Goal: Task Accomplishment & Management: Use online tool/utility

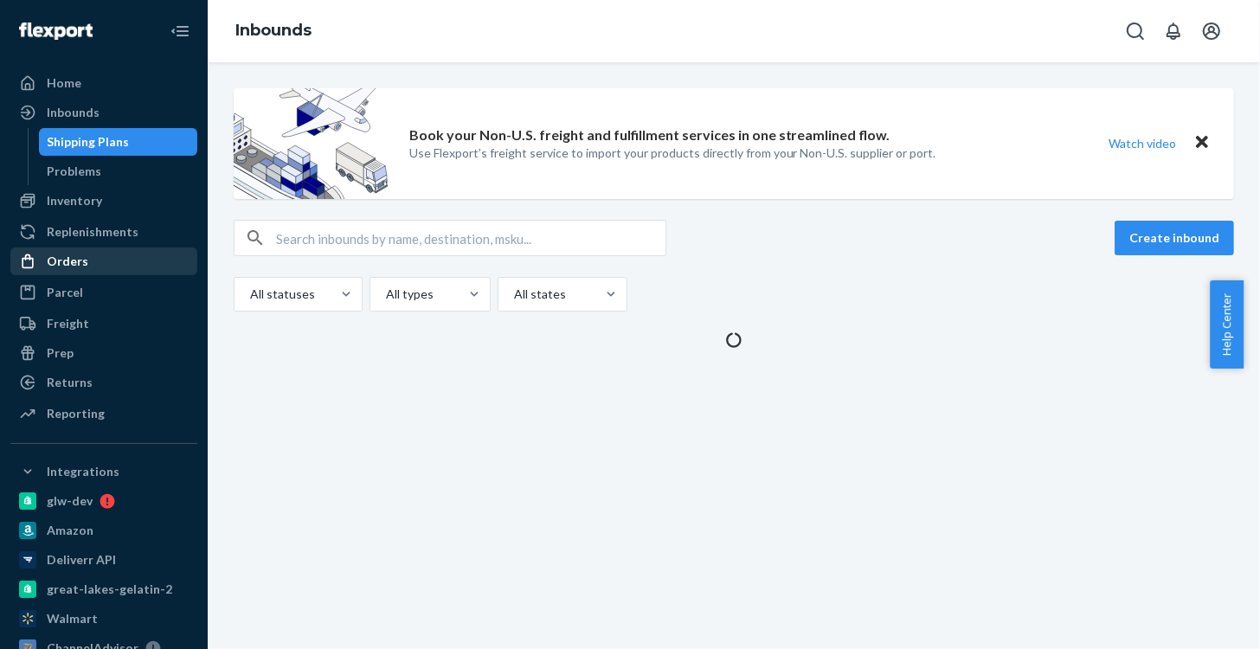
click at [75, 249] on div "Orders" at bounding box center [103, 261] width 183 height 24
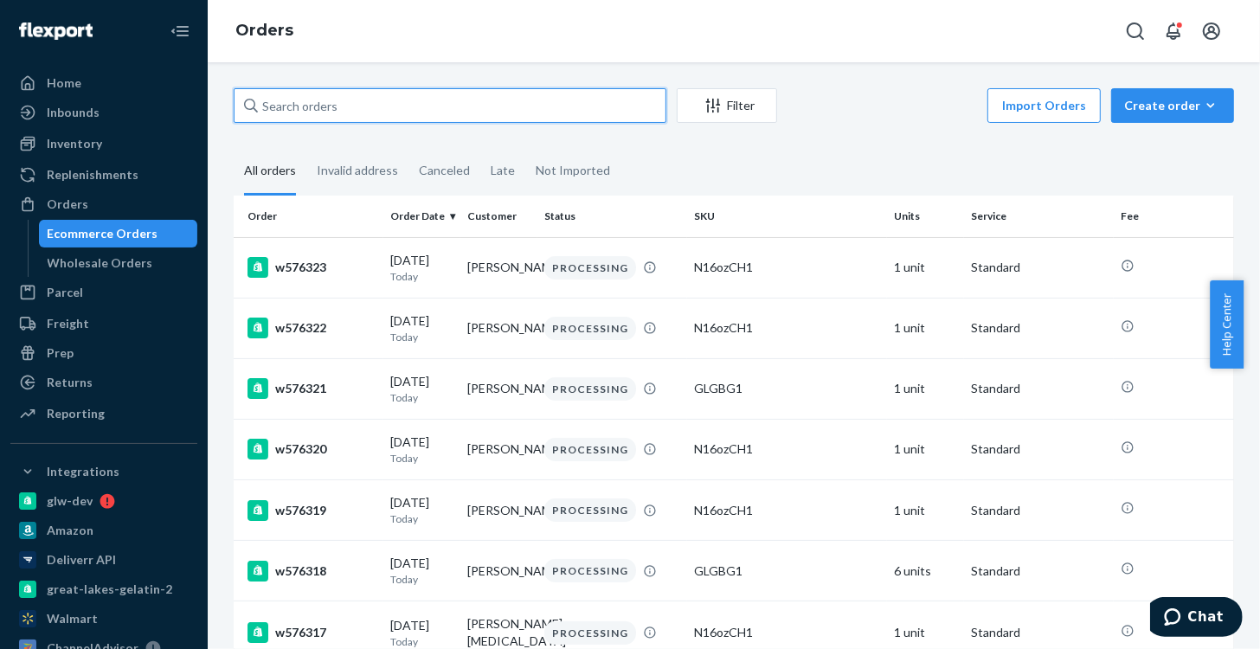
click at [356, 98] on input "text" at bounding box center [450, 105] width 433 height 35
paste input "w575840"
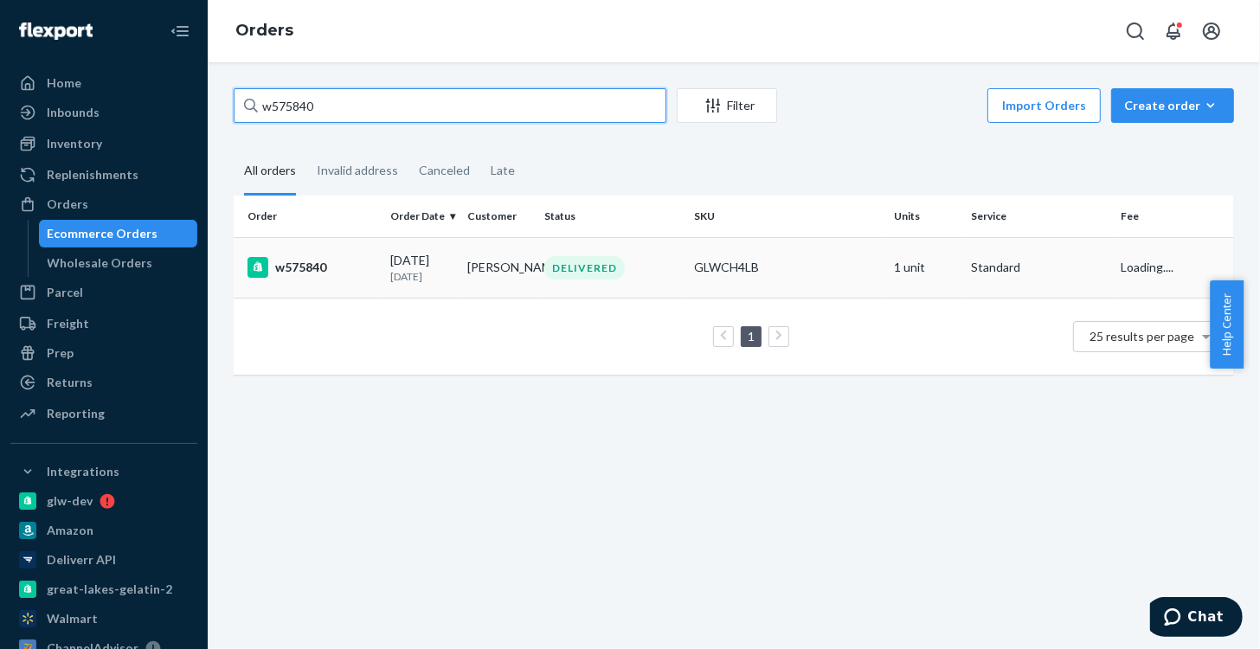
type input "w575840"
click at [295, 255] on td "w575840" at bounding box center [309, 267] width 150 height 61
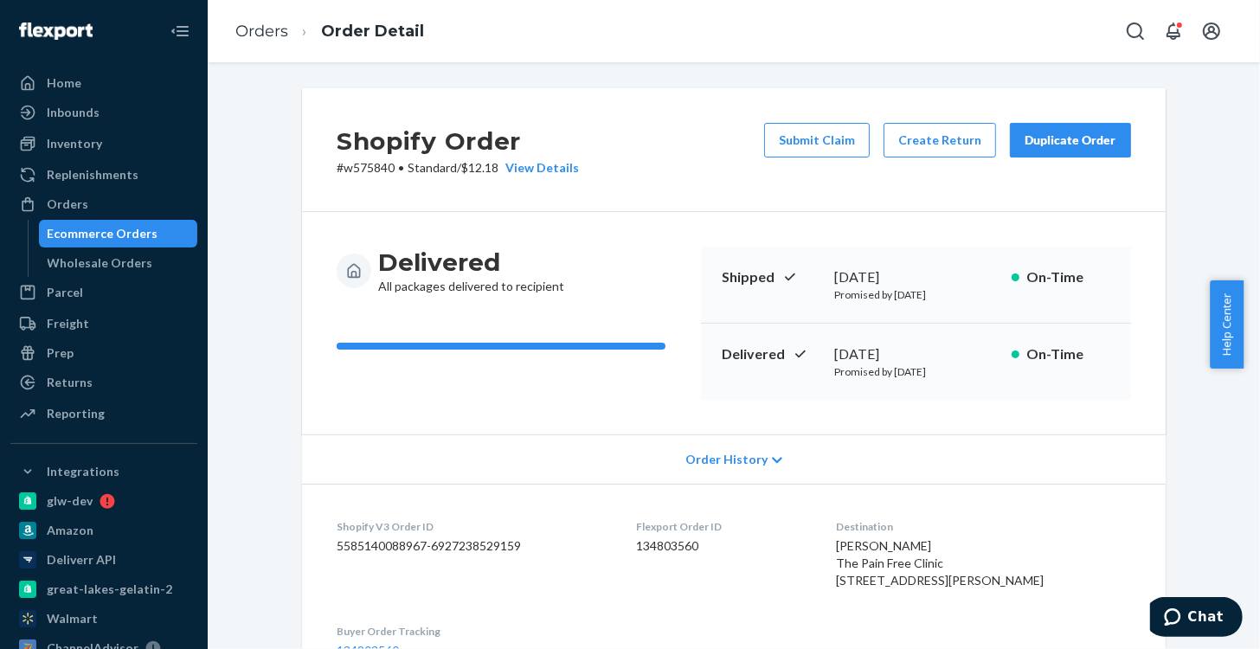
click at [1069, 150] on button "Duplicate Order" at bounding box center [1070, 140] width 121 height 35
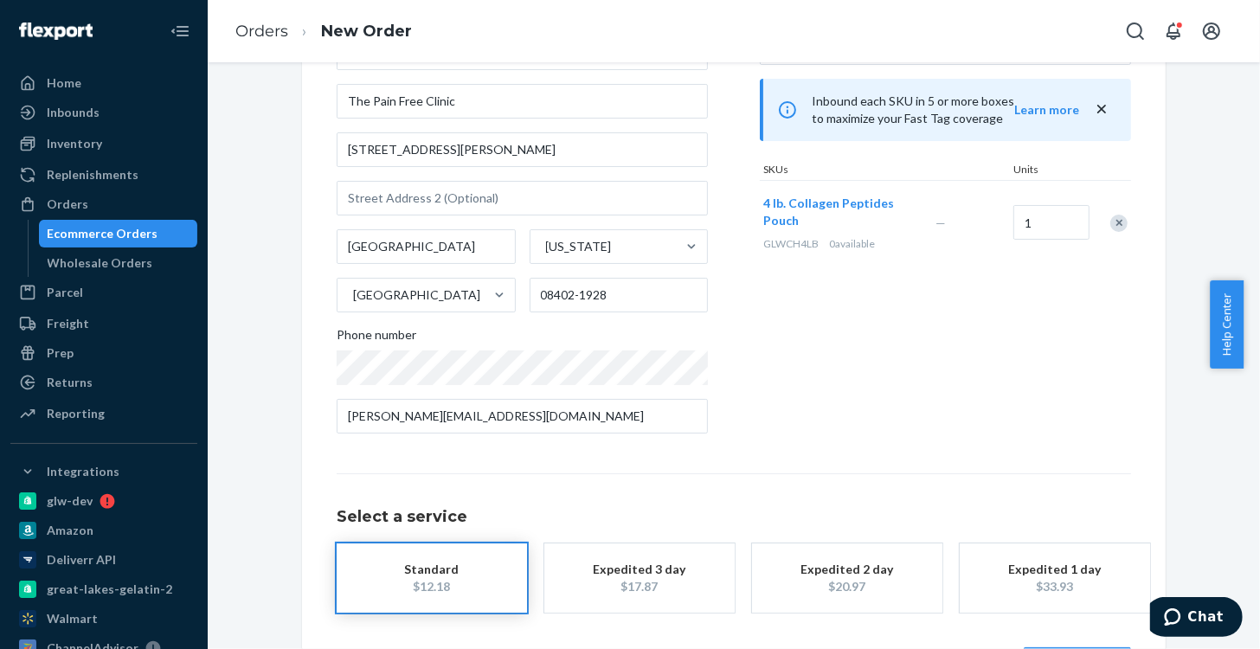
scroll to position [208, 0]
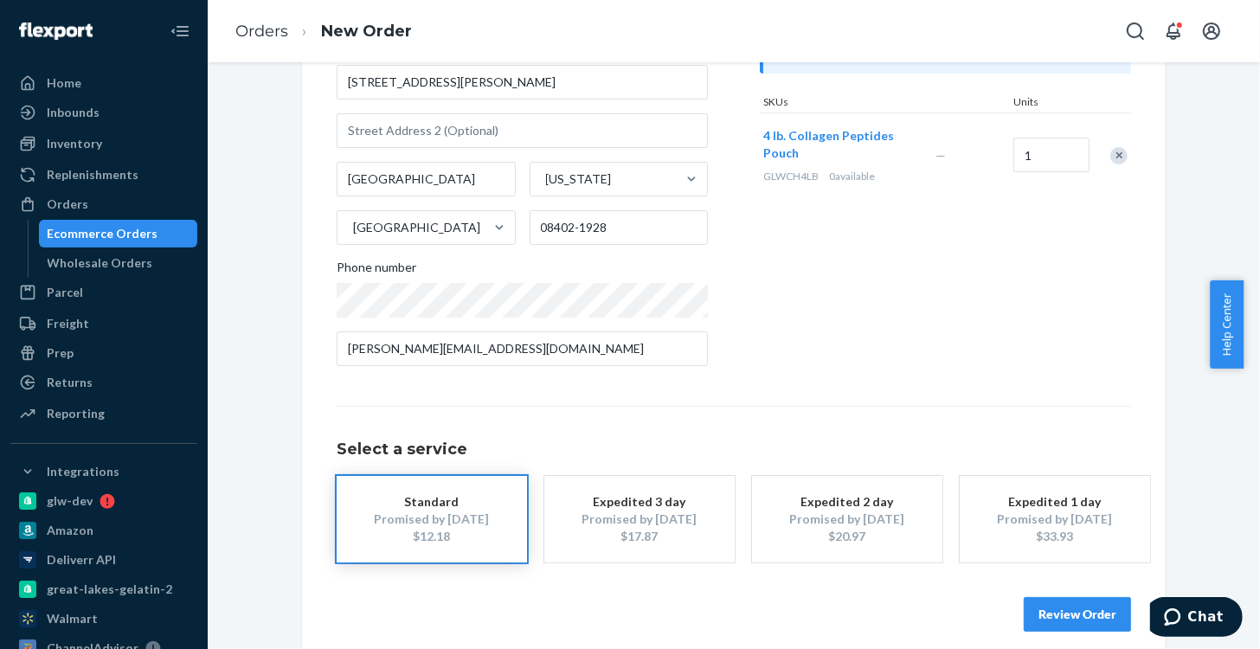
click at [646, 516] on div "Promised by [DATE]" at bounding box center [639, 518] width 138 height 17
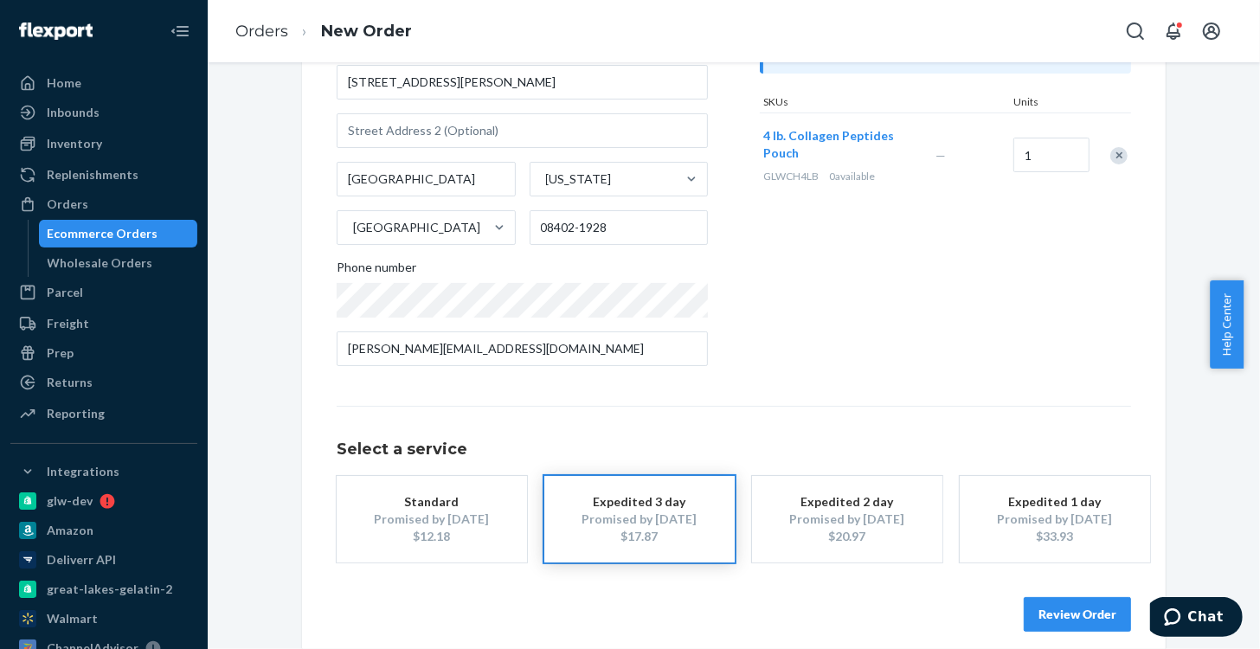
click at [855, 534] on div "$20.97" at bounding box center [847, 536] width 138 height 17
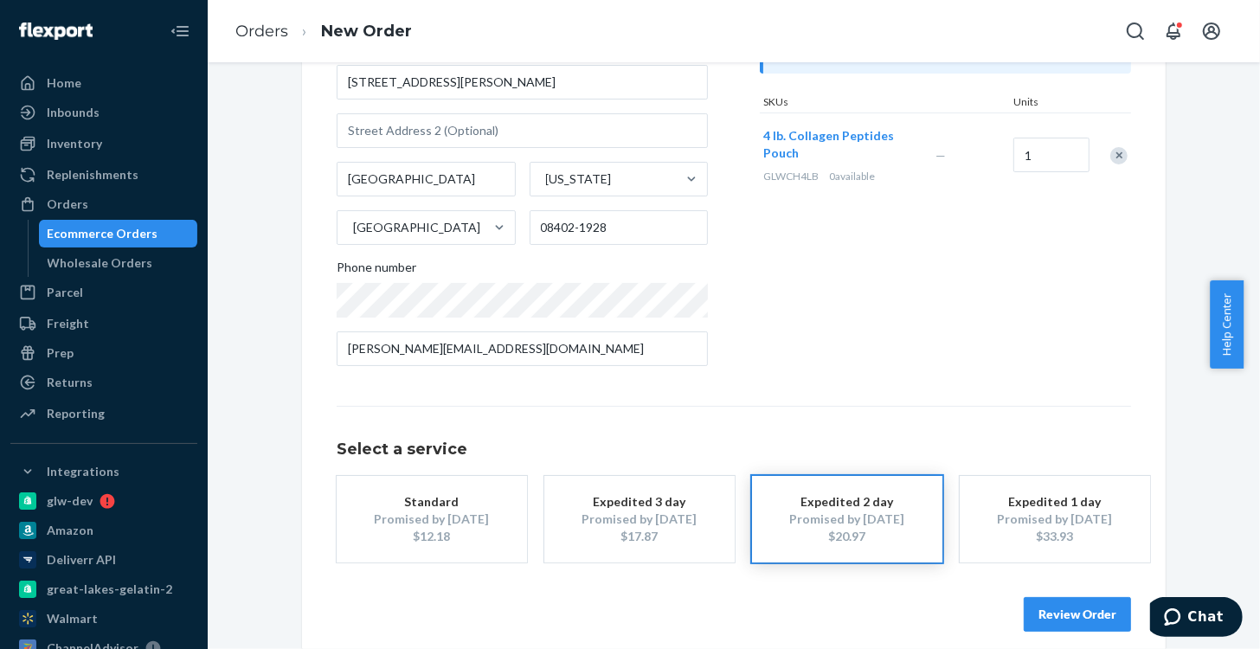
click at [1074, 613] on button "Review Order" at bounding box center [1076, 614] width 107 height 35
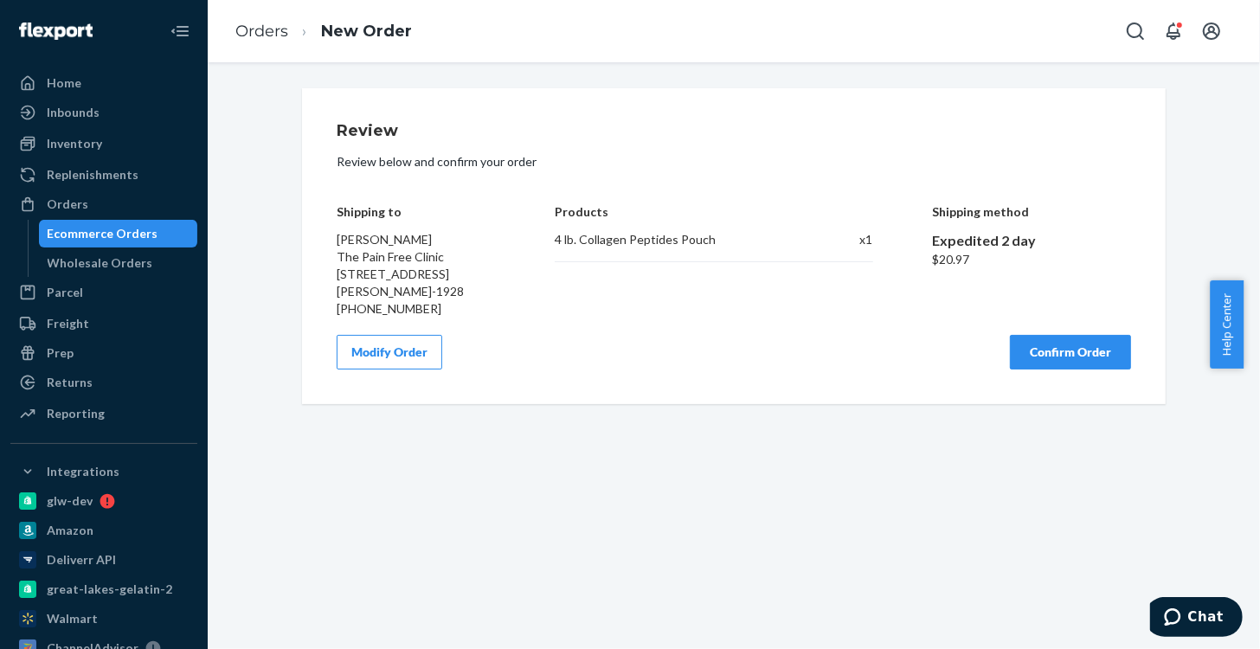
scroll to position [0, 0]
click at [1044, 359] on button "Confirm Order" at bounding box center [1070, 352] width 121 height 35
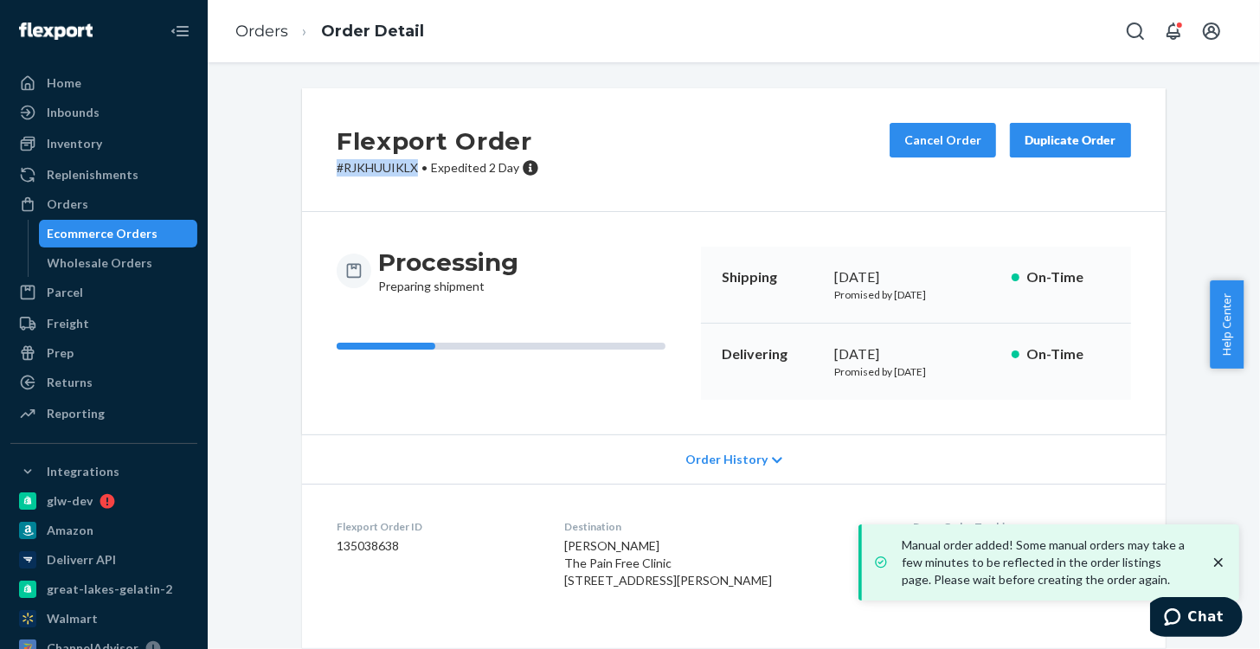
drag, startPoint x: 412, startPoint y: 167, endPoint x: 320, endPoint y: 166, distance: 91.7
click at [320, 166] on div "Flexport Order # RJKHUUIKLX • Expedited 2 Day Cancel Order Duplicate Order" at bounding box center [733, 150] width 863 height 124
copy p "# RJKHUUIKLX"
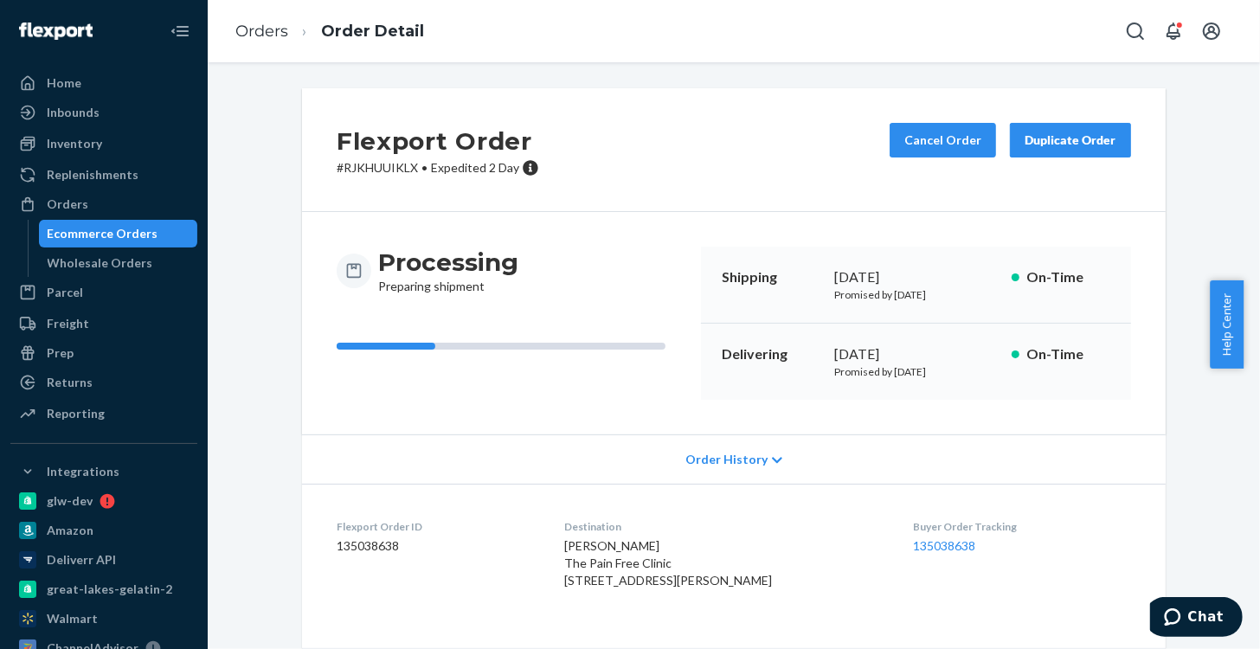
drag, startPoint x: 628, startPoint y: 213, endPoint x: 619, endPoint y: 212, distance: 8.7
click at [625, 213] on div "Processing Preparing shipment Shipping [DATE] Promised by [DATE] On-Time Delive…" at bounding box center [733, 323] width 863 height 222
drag, startPoint x: 510, startPoint y: 166, endPoint x: 422, endPoint y: 166, distance: 88.2
click at [422, 166] on p "# RJKHUUIKLX • Expedited 2 Day" at bounding box center [438, 167] width 202 height 17
copy span "Expedited 2 Day"
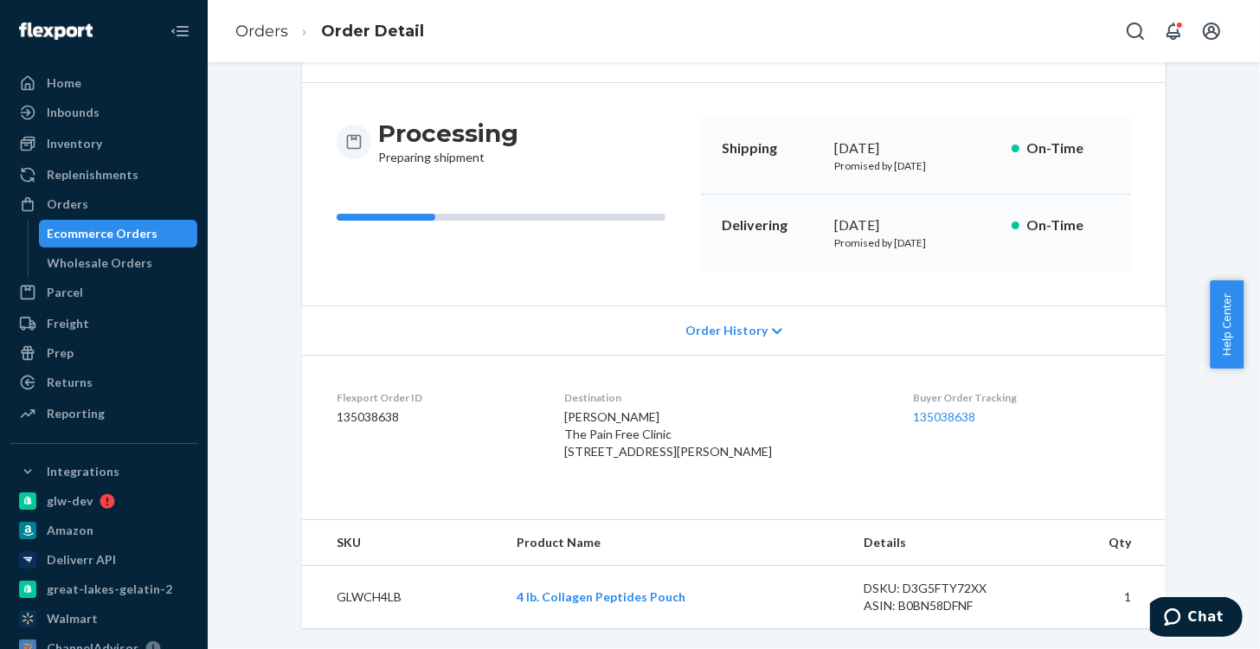
scroll to position [164, 0]
drag, startPoint x: 939, startPoint y: 183, endPoint x: 819, endPoint y: 184, distance: 119.4
click at [819, 195] on div "Delivering [DATE] Promised by [DATE] On-Time" at bounding box center [916, 233] width 430 height 76
copy div "[DATE]"
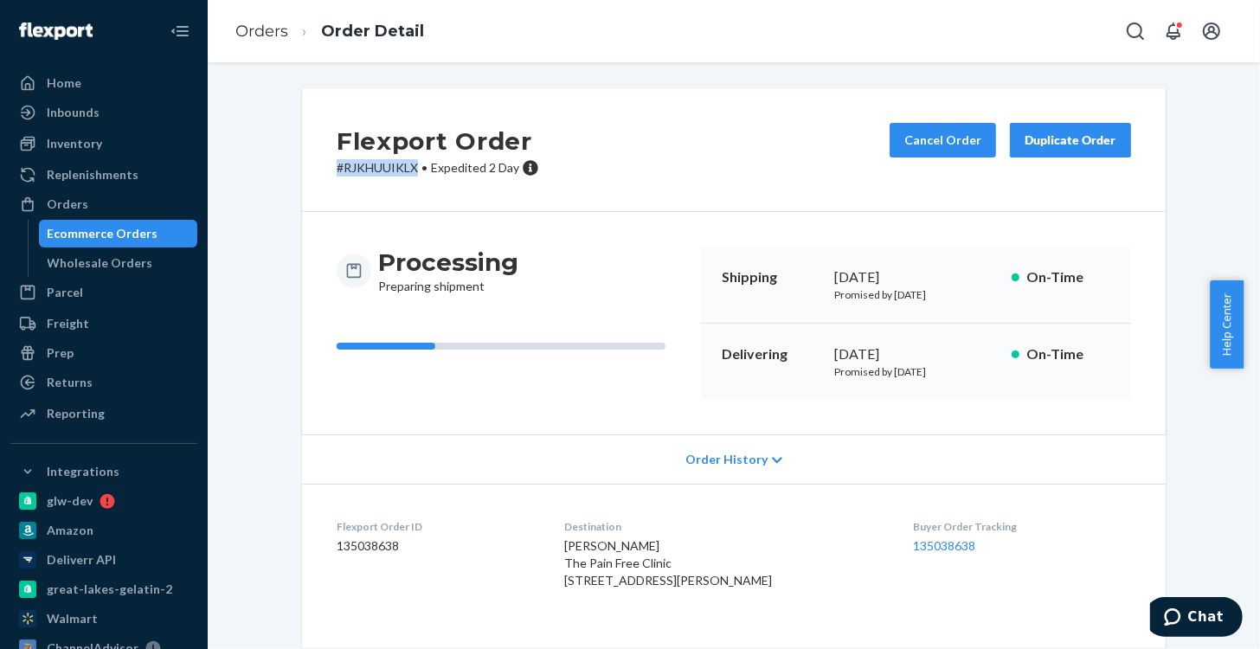
drag, startPoint x: 408, startPoint y: 167, endPoint x: 285, endPoint y: 169, distance: 122.9
click at [289, 169] on div "Flexport Order # RJKHUUIKLX • Expedited 2 Day Cancel Order Duplicate Order Proc…" at bounding box center [733, 422] width 889 height 669
copy p "# RJKHUUIKLX"
